Goal: Go to known website: Access a specific website the user already knows

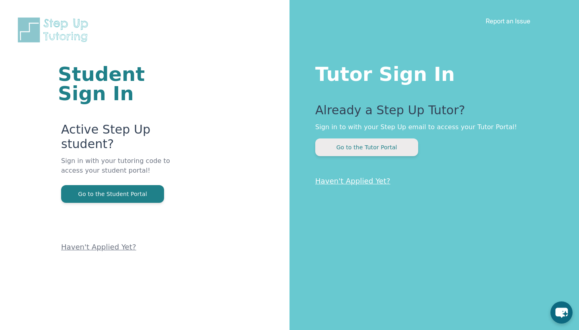
click at [391, 151] on button "Go to the Tutor Portal" at bounding box center [366, 147] width 103 height 18
